Goal: Task Accomplishment & Management: Use online tool/utility

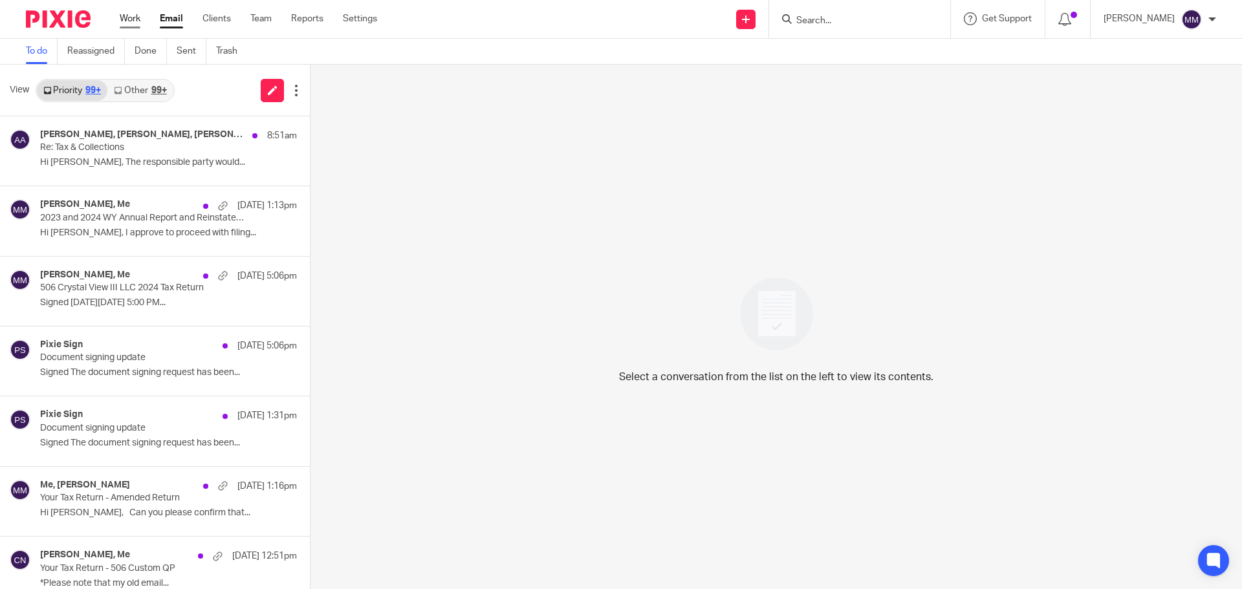
click at [138, 25] on link "Work" at bounding box center [130, 18] width 21 height 13
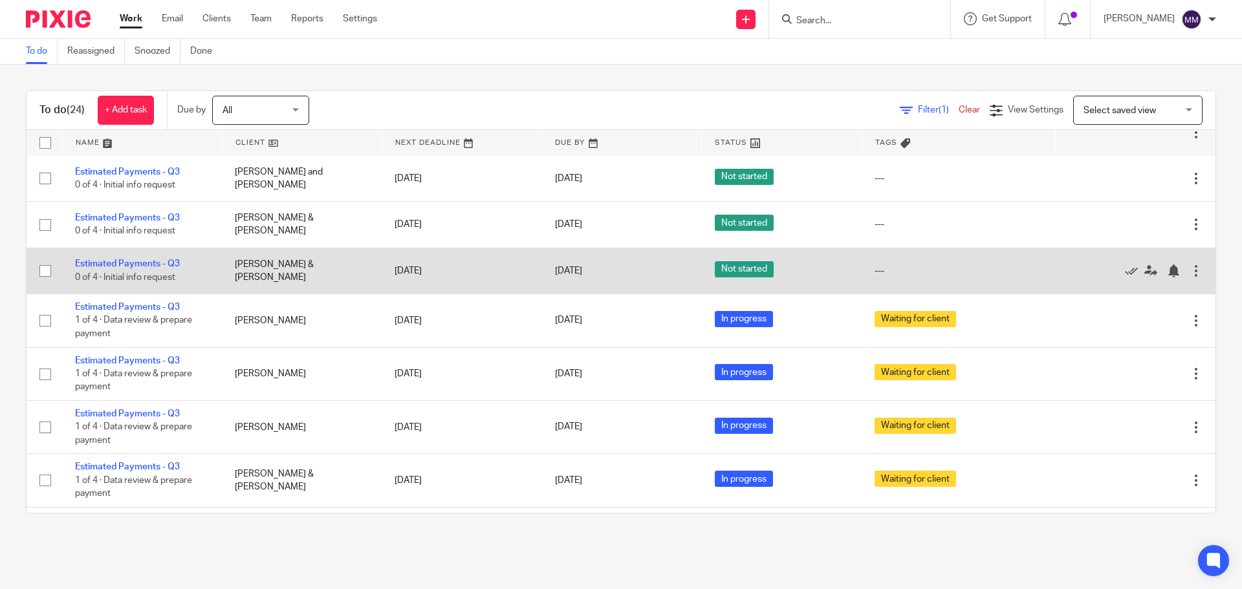
scroll to position [841, 0]
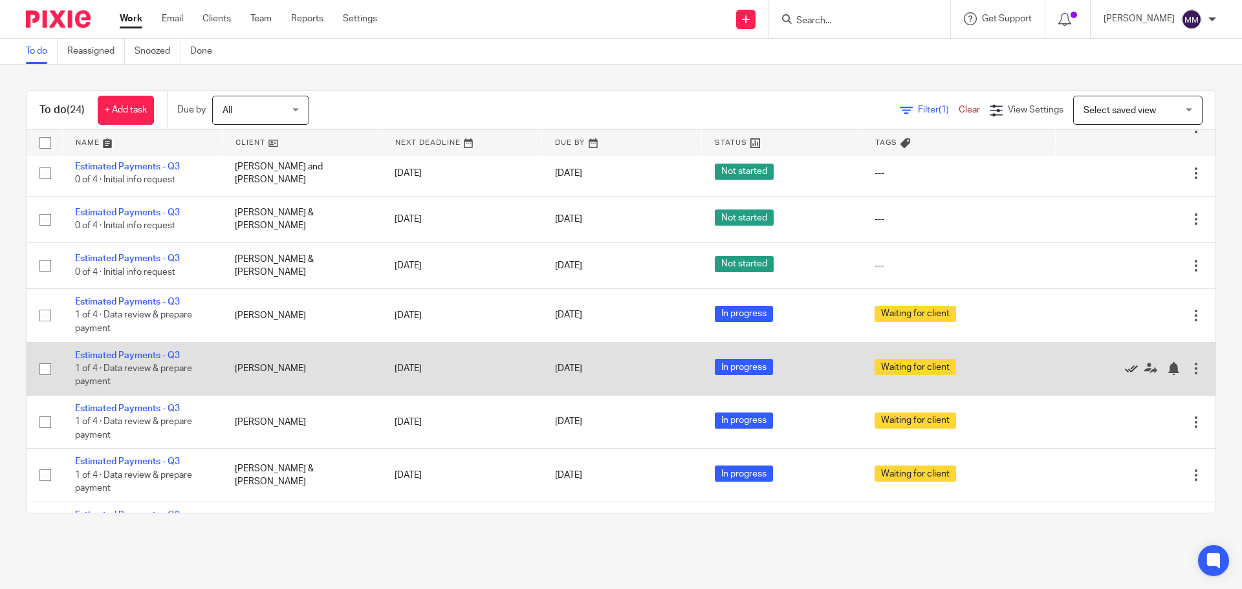
click at [1125, 369] on icon at bounding box center [1131, 368] width 13 height 13
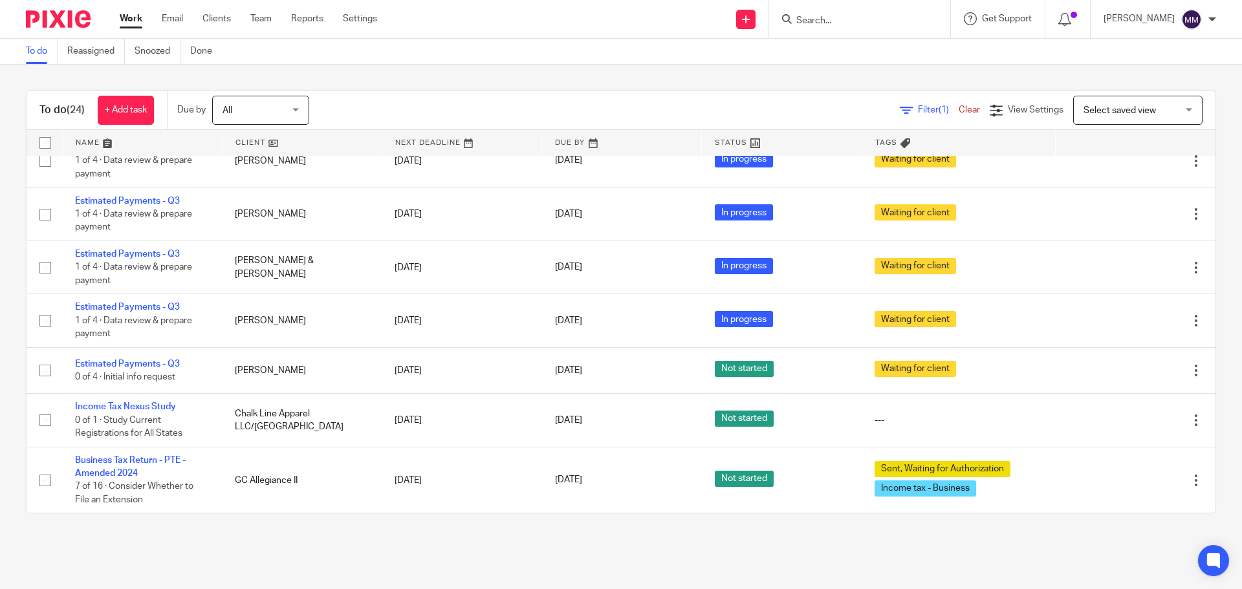
scroll to position [996, 0]
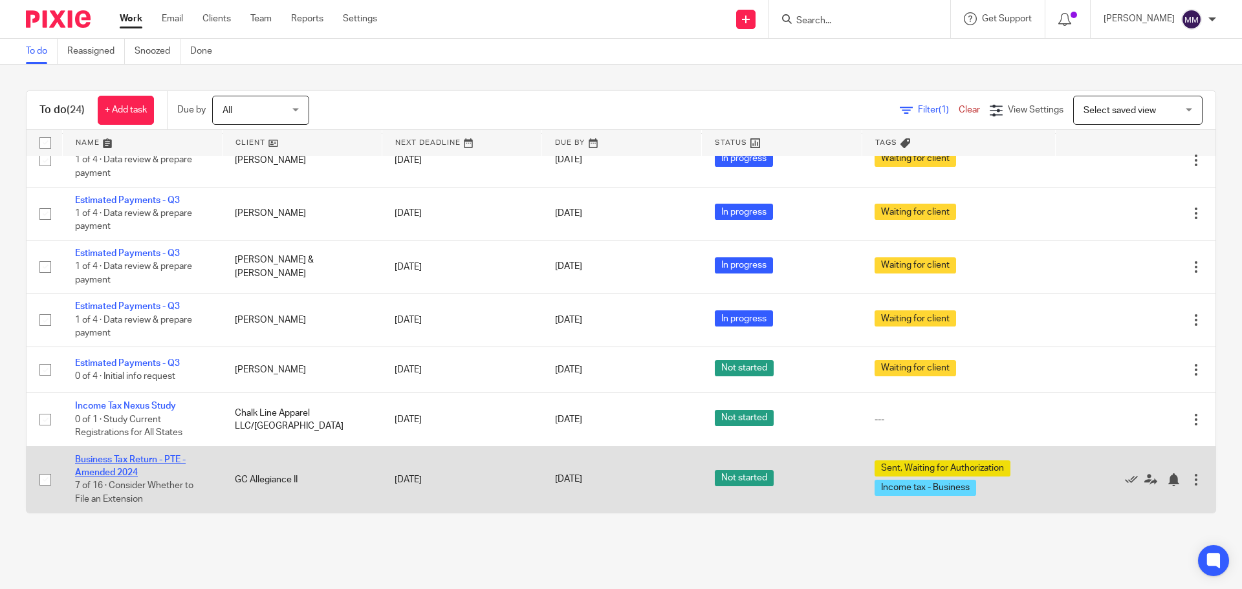
click at [127, 463] on link "Business Tax Return - PTE - Amended 2024" at bounding box center [130, 466] width 111 height 22
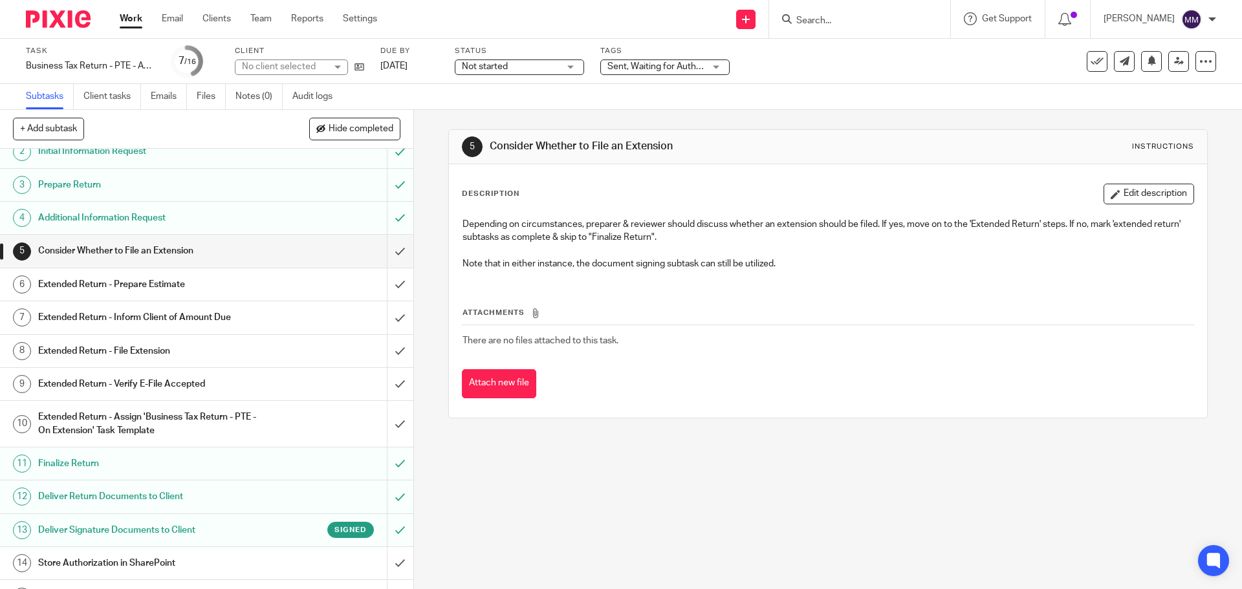
scroll to position [104, 0]
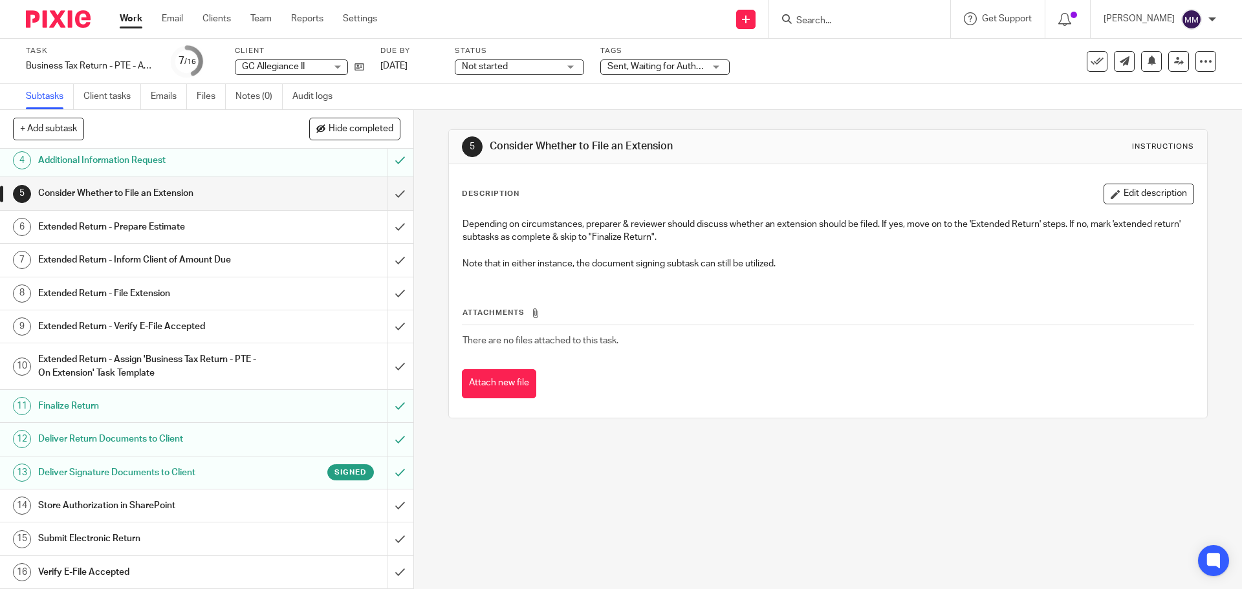
click at [128, 25] on link "Work" at bounding box center [131, 18] width 23 height 13
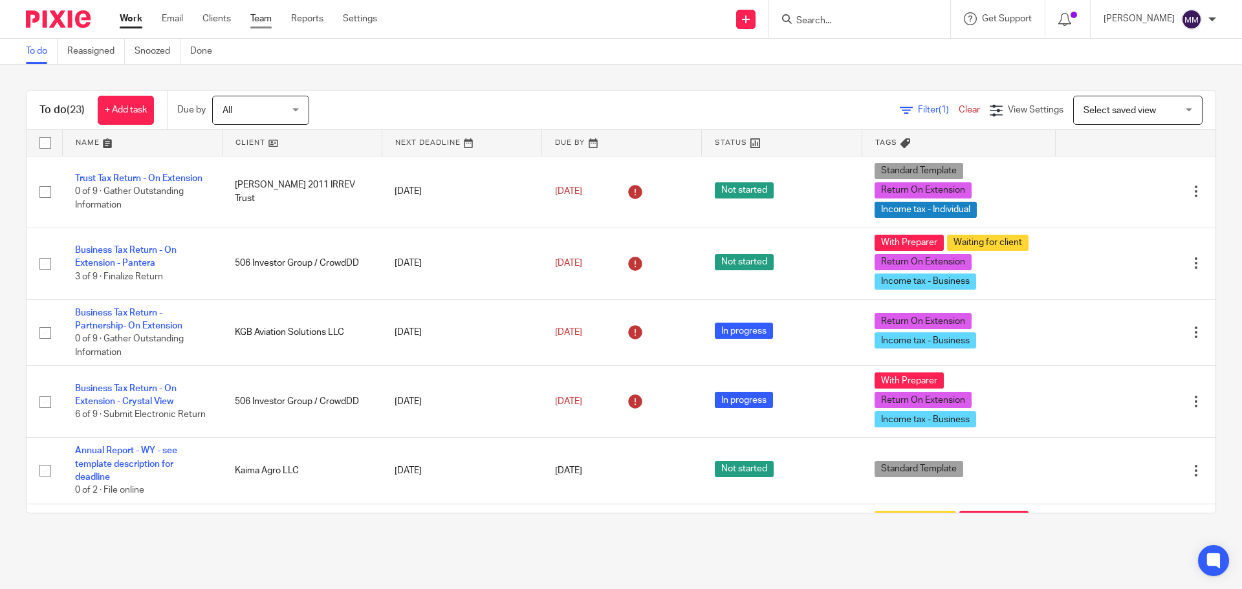
click at [268, 19] on link "Team" at bounding box center [260, 18] width 21 height 13
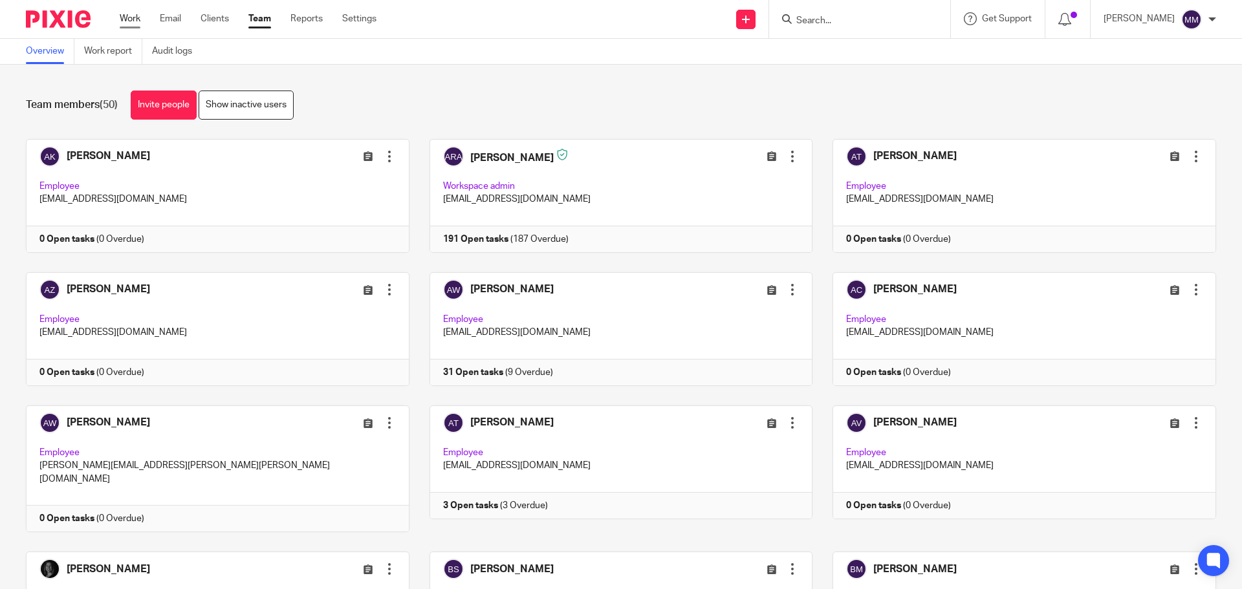
click at [136, 21] on link "Work" at bounding box center [130, 18] width 21 height 13
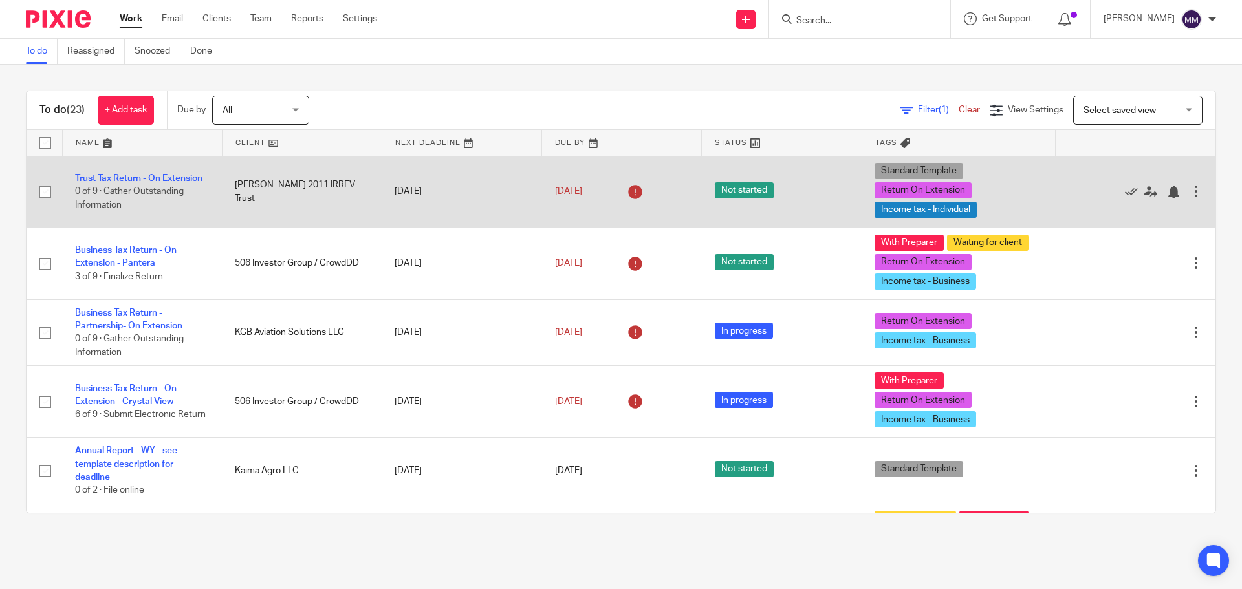
click at [107, 174] on link "Trust Tax Return - On Extension" at bounding box center [138, 178] width 127 height 9
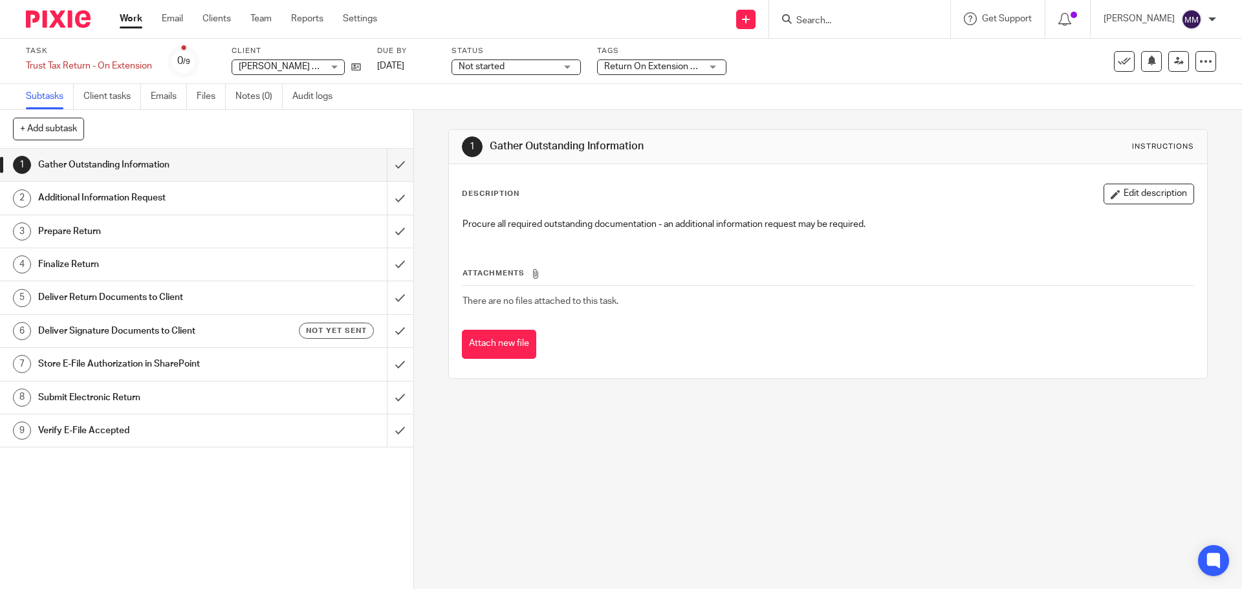
click at [1043, 507] on div "1 Gather Outstanding Information Instructions Description Edit description Proc…" at bounding box center [828, 349] width 828 height 479
click at [134, 16] on link "Work" at bounding box center [131, 18] width 23 height 13
